Goal: Information Seeking & Learning: Learn about a topic

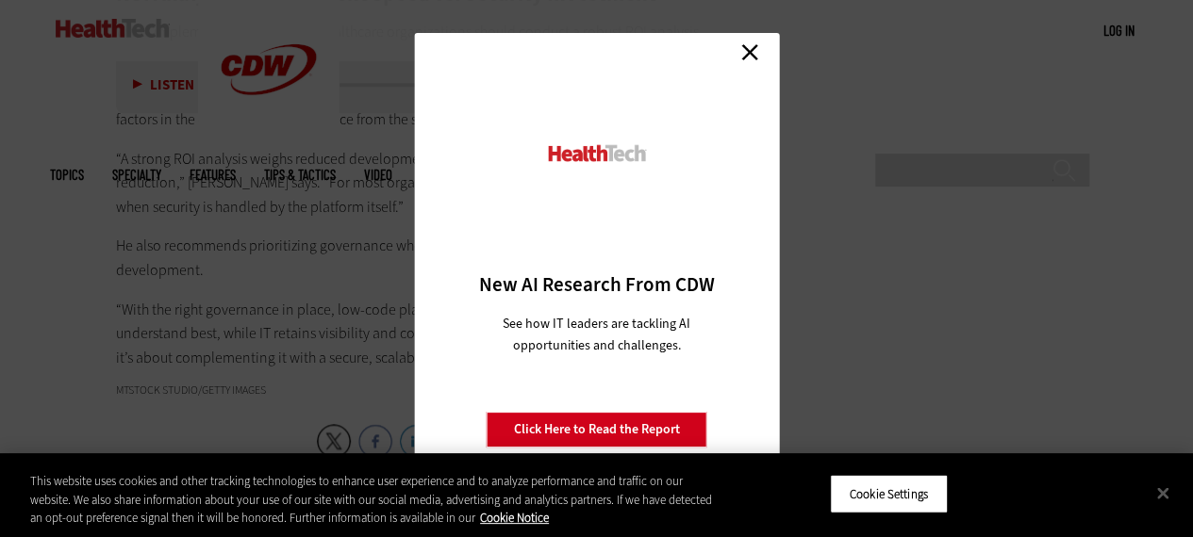
scroll to position [4432, 0]
click at [747, 56] on link "Close" at bounding box center [749, 52] width 28 height 28
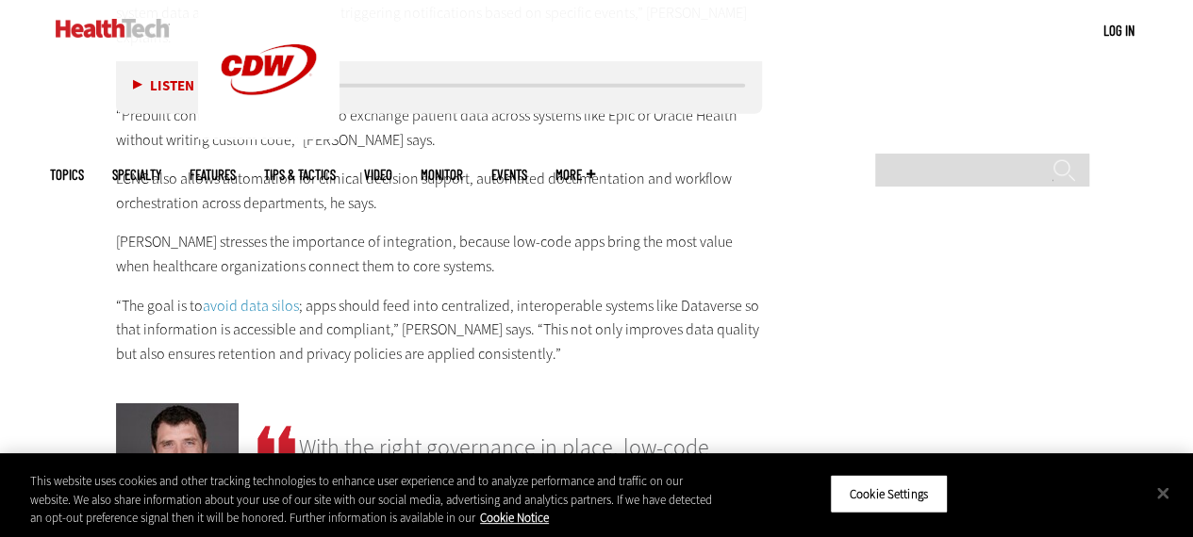
scroll to position [2829, 0]
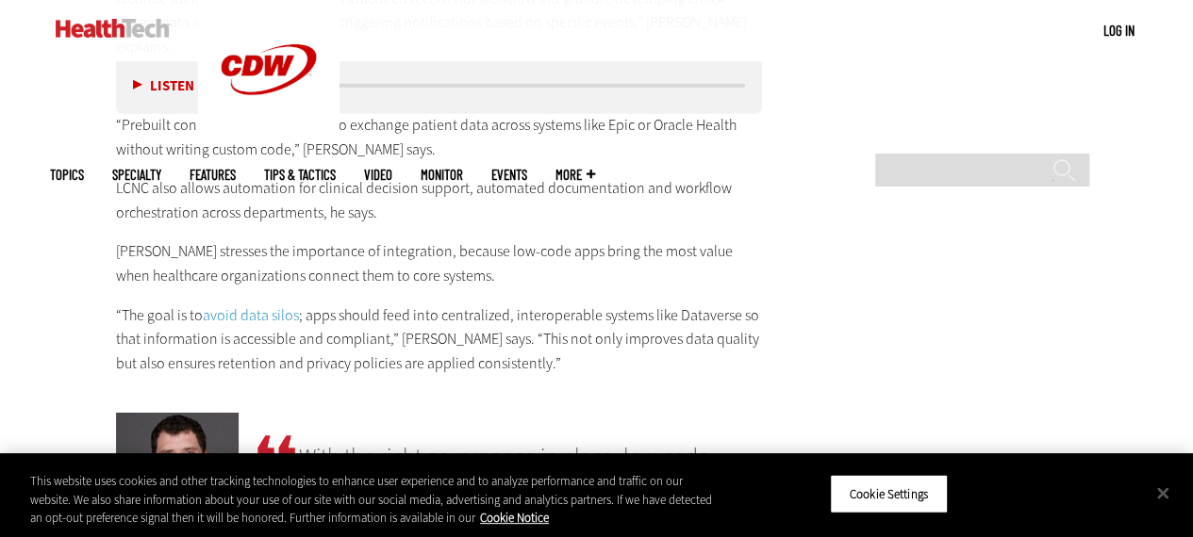
click at [90, 25] on img at bounding box center [113, 28] width 114 height 19
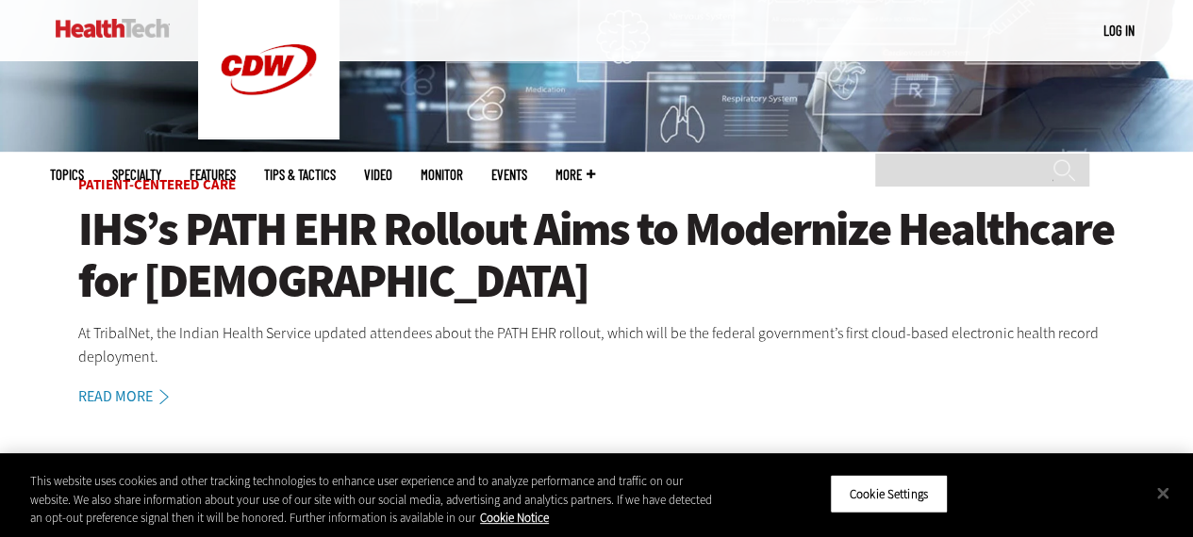
scroll to position [471, 0]
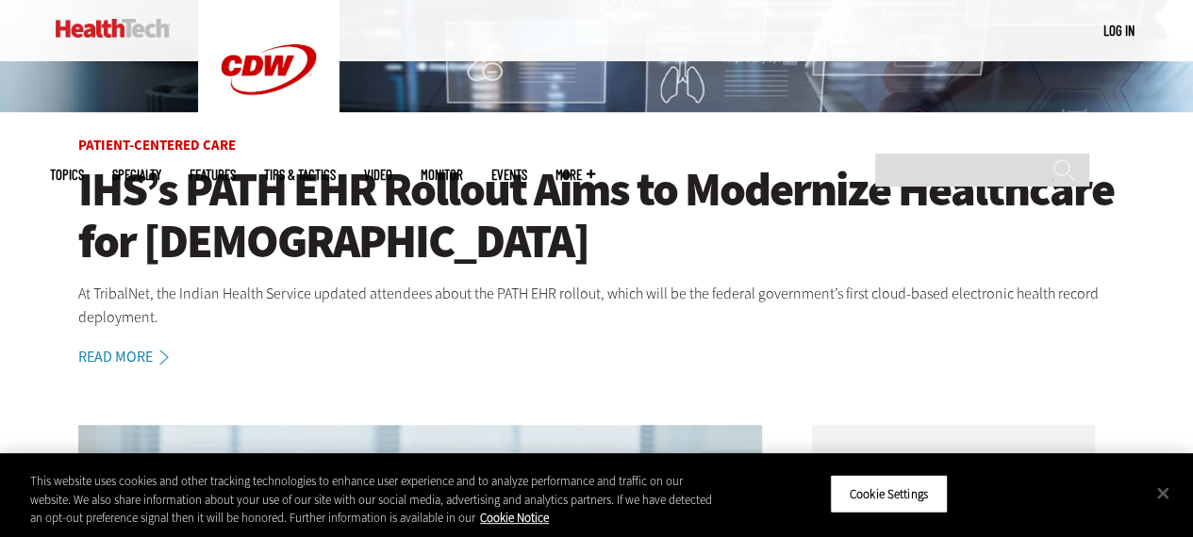
click at [369, 203] on h1 "IHS’s PATH EHR Rollout Aims to Modernize Healthcare for [DEMOGRAPHIC_DATA]" at bounding box center [596, 216] width 1037 height 104
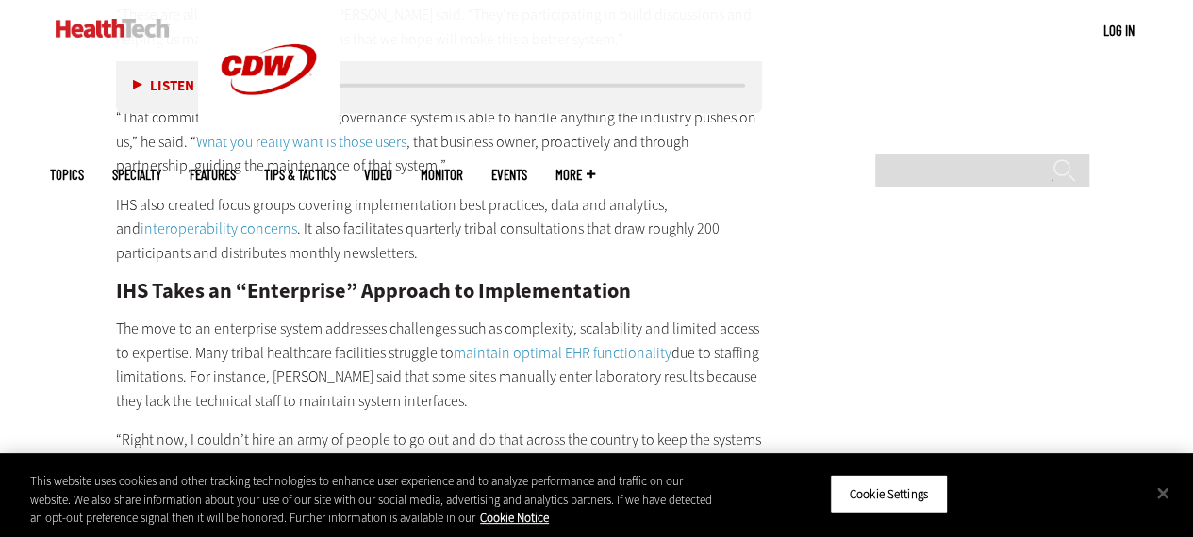
scroll to position [2357, 0]
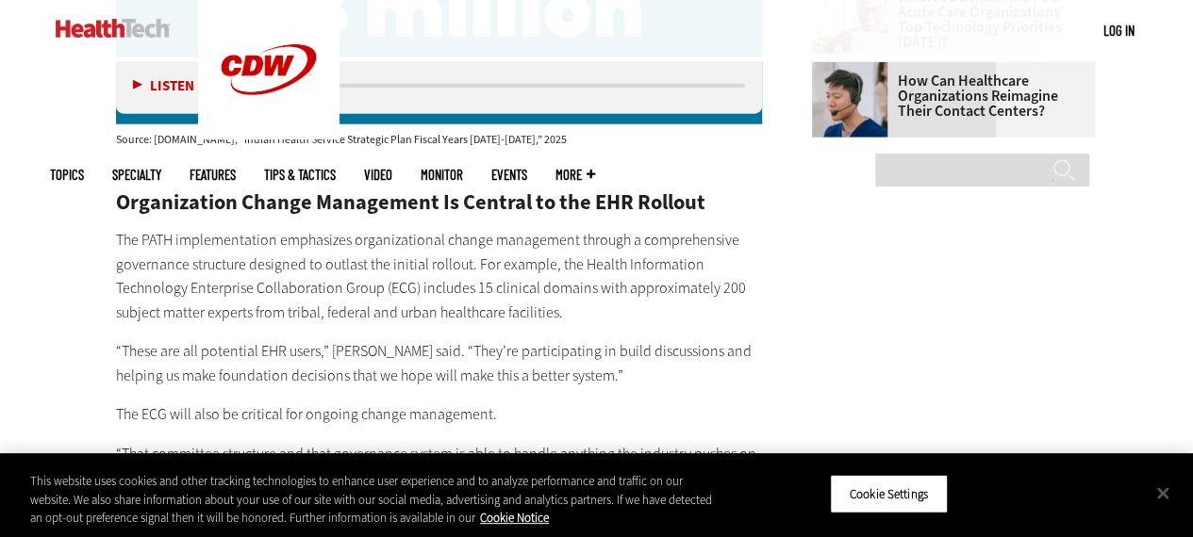
click at [120, 18] on link at bounding box center [113, 28] width 114 height 57
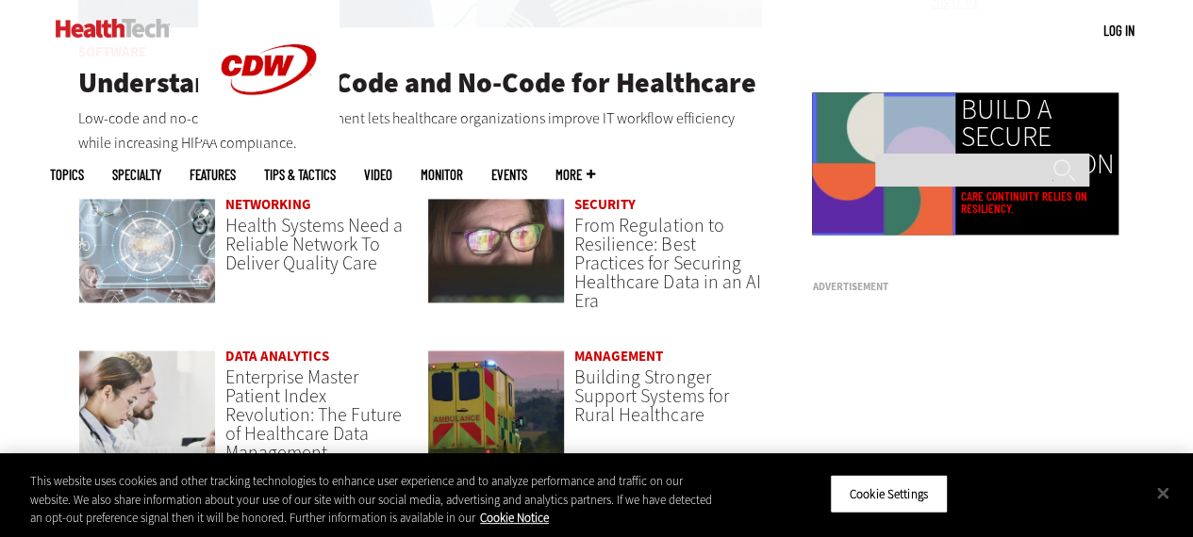
scroll to position [1414, 0]
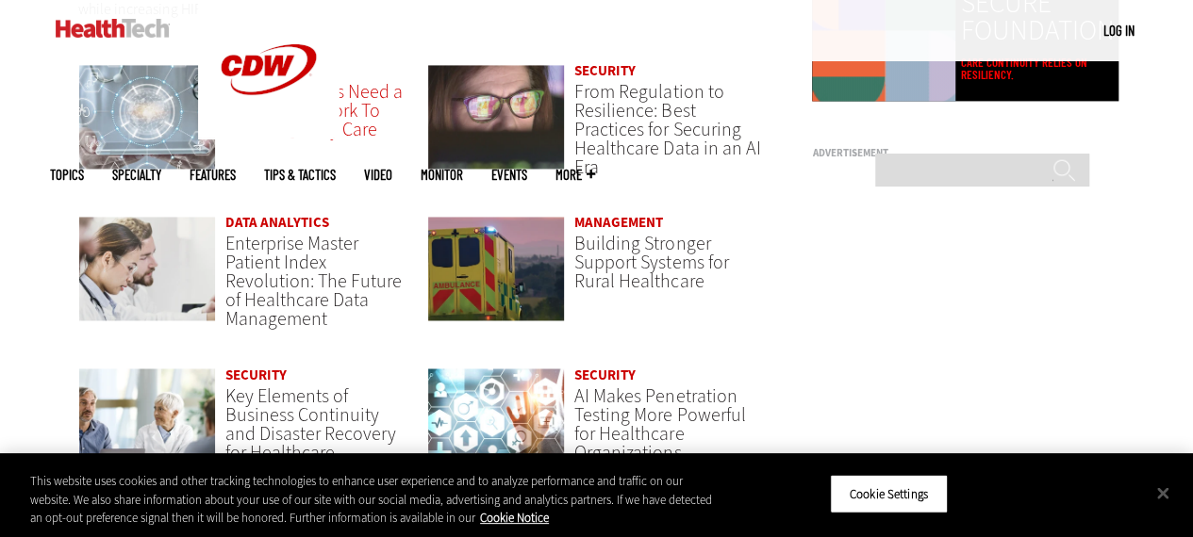
click at [313, 112] on span "Health Systems Need a Reliable Network To Deliver Quality Care" at bounding box center [313, 110] width 177 height 63
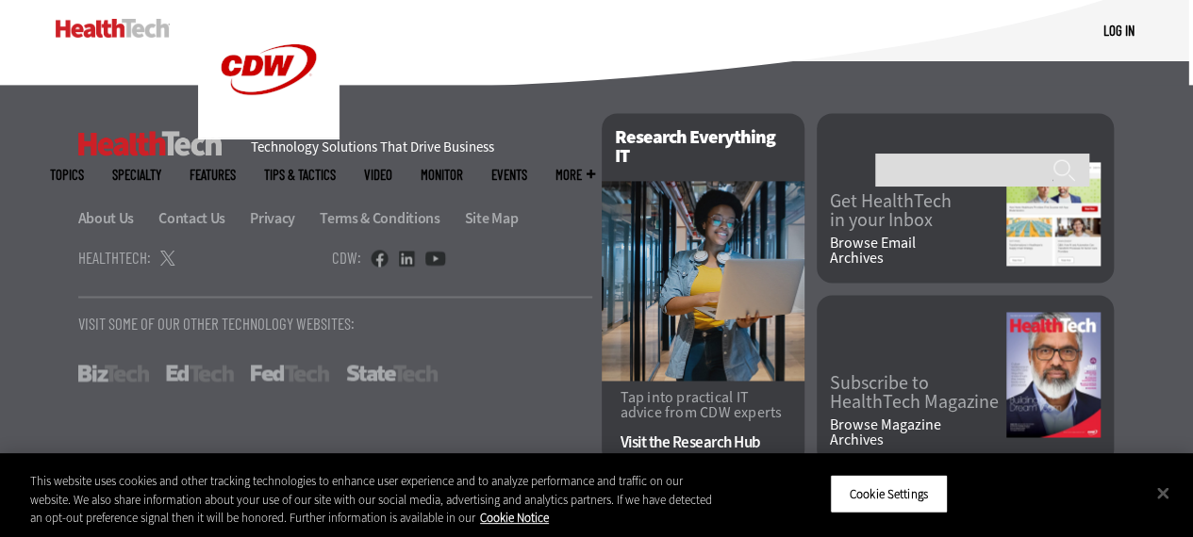
scroll to position [4909, 0]
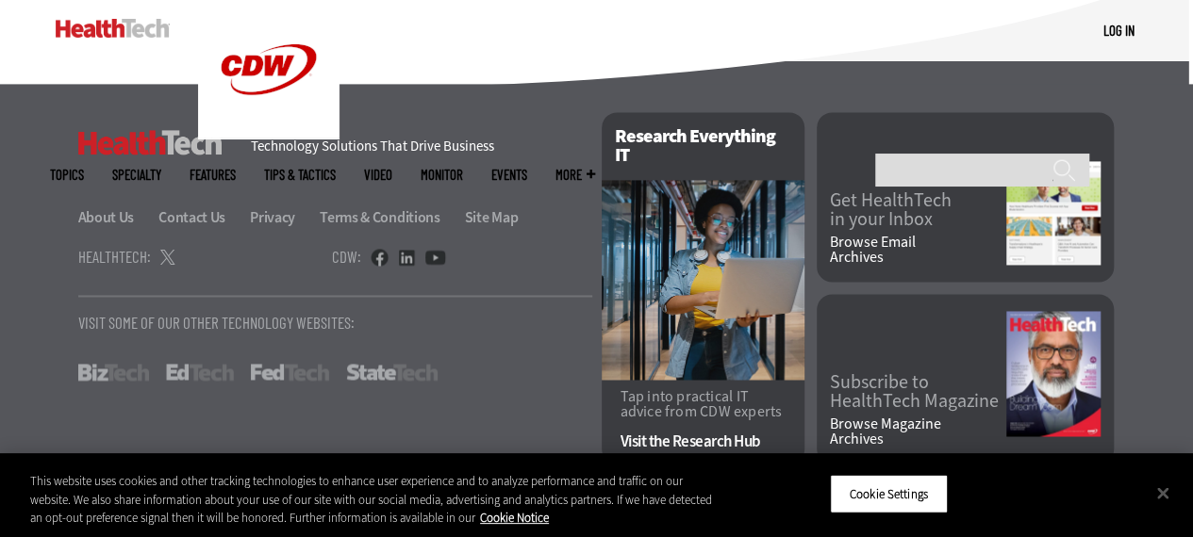
click at [200, 372] on link "EdTech" at bounding box center [200, 372] width 68 height 17
